Goal: Transaction & Acquisition: Purchase product/service

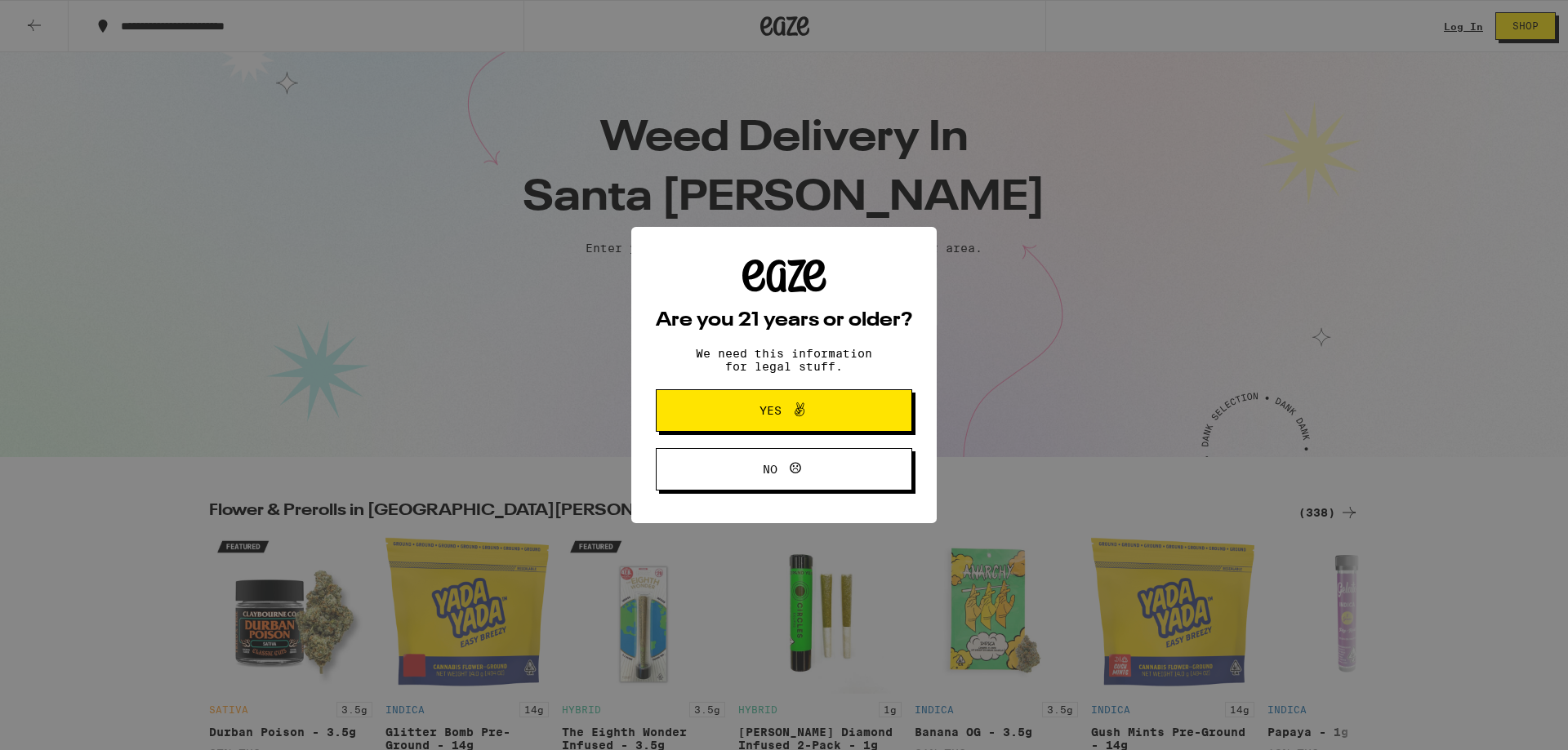
click at [760, 411] on span "Yes" at bounding box center [770, 410] width 22 height 11
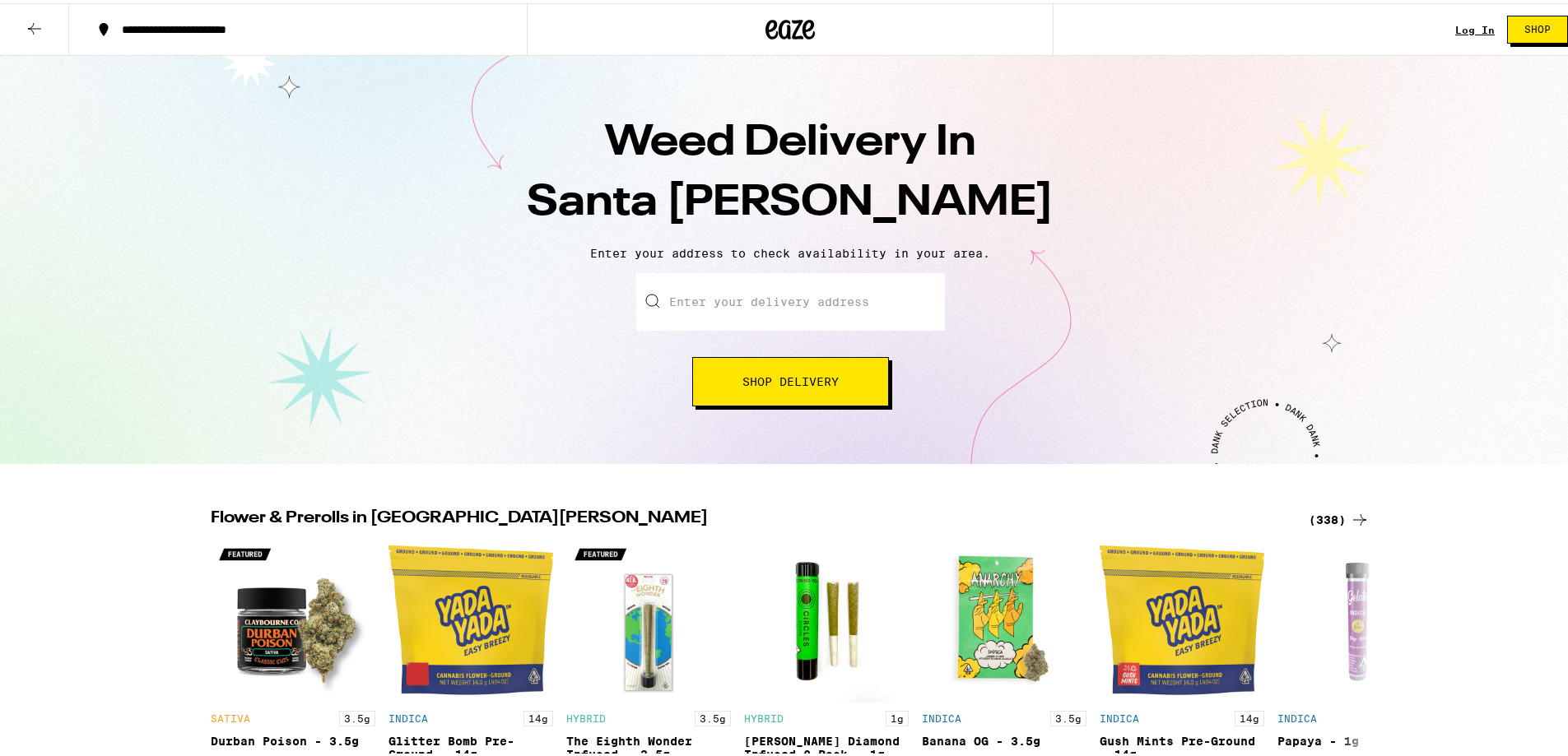
click at [1463, 31] on div "Log In" at bounding box center [1475, 26] width 39 height 10
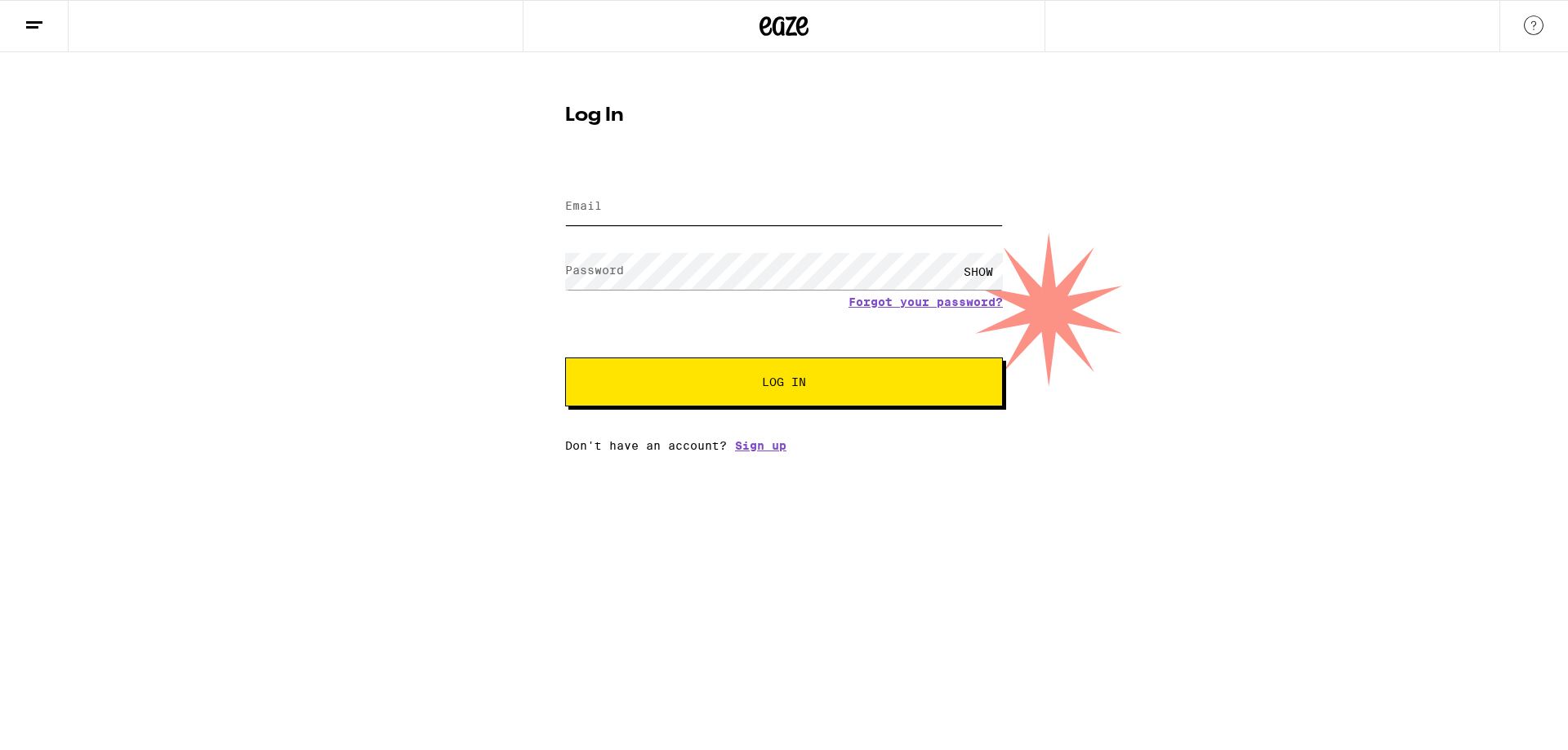
type input "[EMAIL_ADDRESS][PERSON_NAME][DOMAIN_NAME]"
click at [720, 372] on button "Log In" at bounding box center [783, 382] width 438 height 49
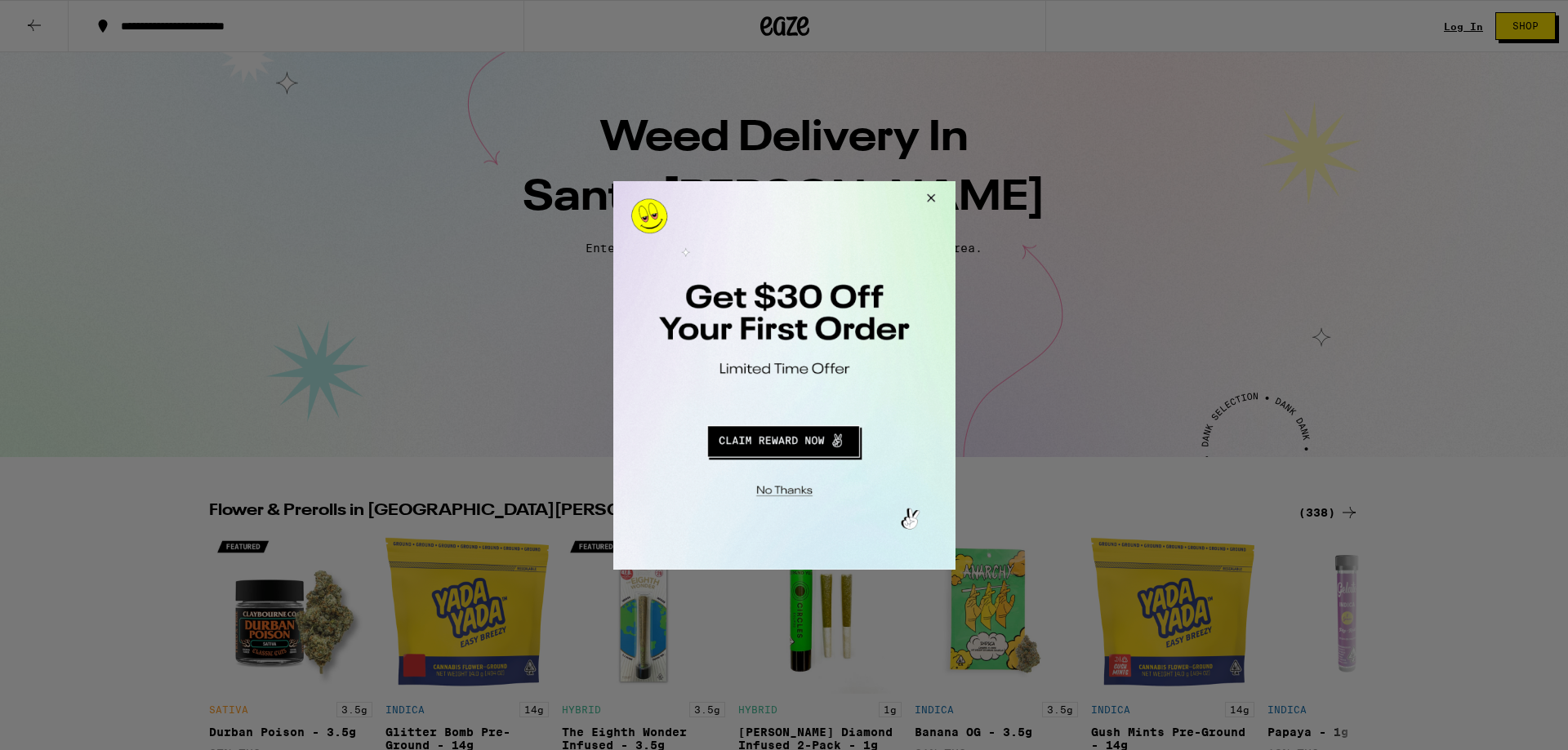
click at [787, 479] on button "Close Modal" at bounding box center [781, 487] width 332 height 25
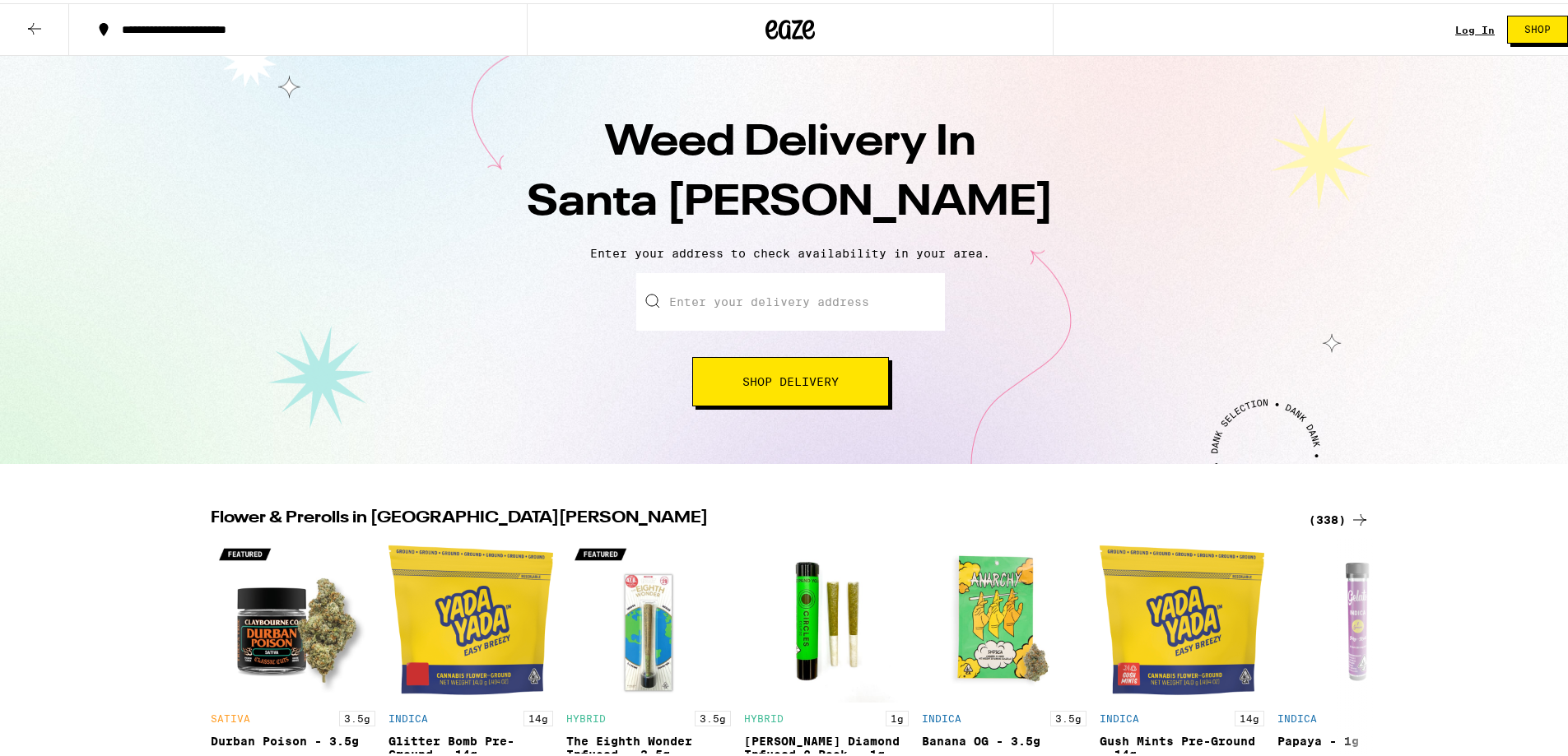
click at [760, 288] on input "Enter your delivery address" at bounding box center [791, 299] width 309 height 58
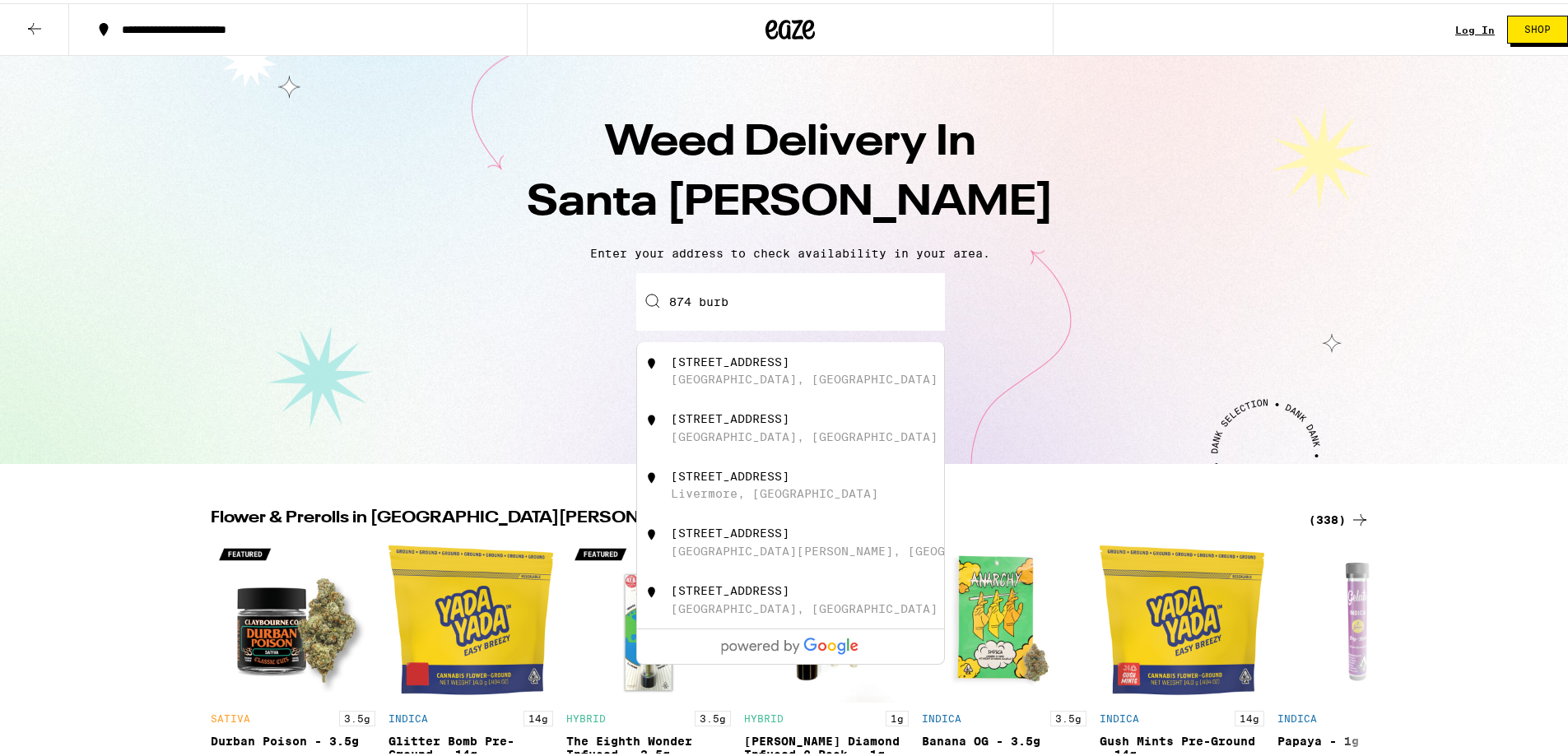
click at [805, 380] on div "[STREET_ADDRESS]" at bounding box center [818, 368] width 294 height 31
type input "[STREET_ADDRESS]"
